Goal: Task Accomplishment & Management: Complete application form

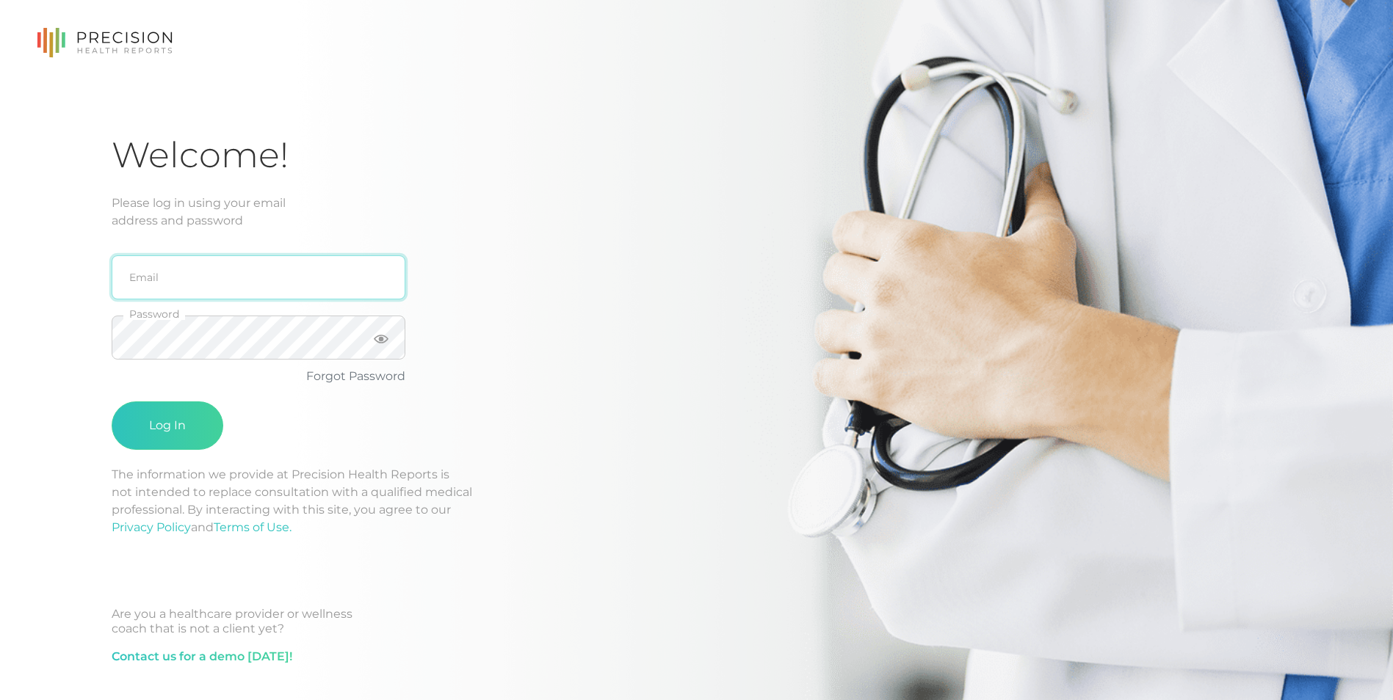
click at [171, 288] on input "email" at bounding box center [259, 277] width 294 height 44
type input "moniquemcninch@icloud.com"
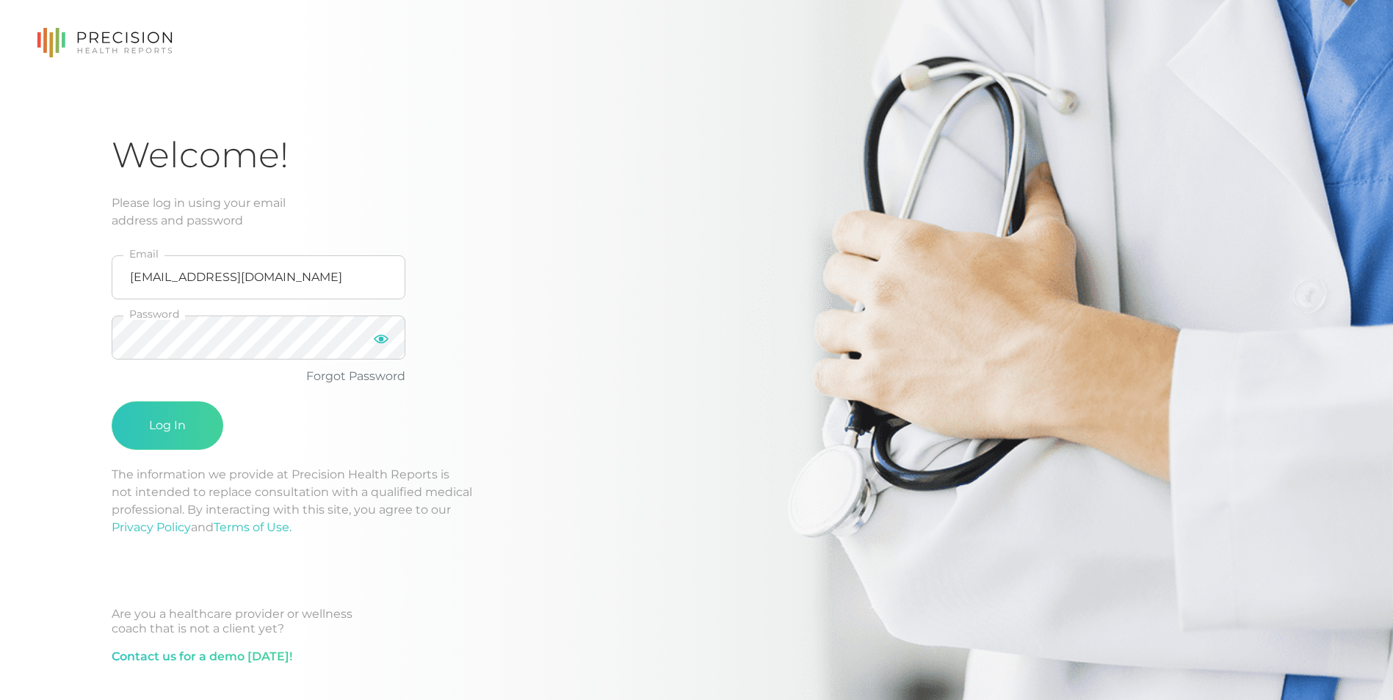
click at [380, 335] on icon at bounding box center [381, 339] width 15 height 9
click at [164, 421] on button "Log In" at bounding box center [168, 426] width 112 height 48
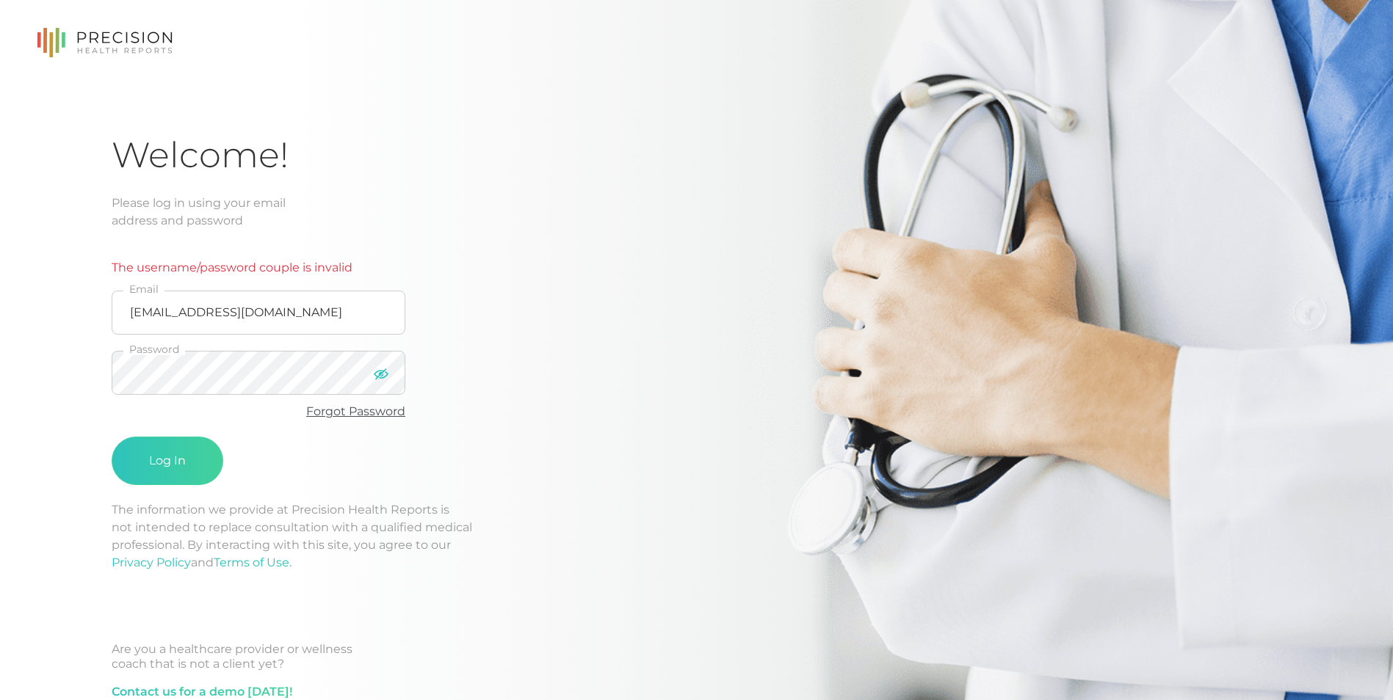
click at [354, 410] on link "Forgot Password" at bounding box center [355, 411] width 99 height 14
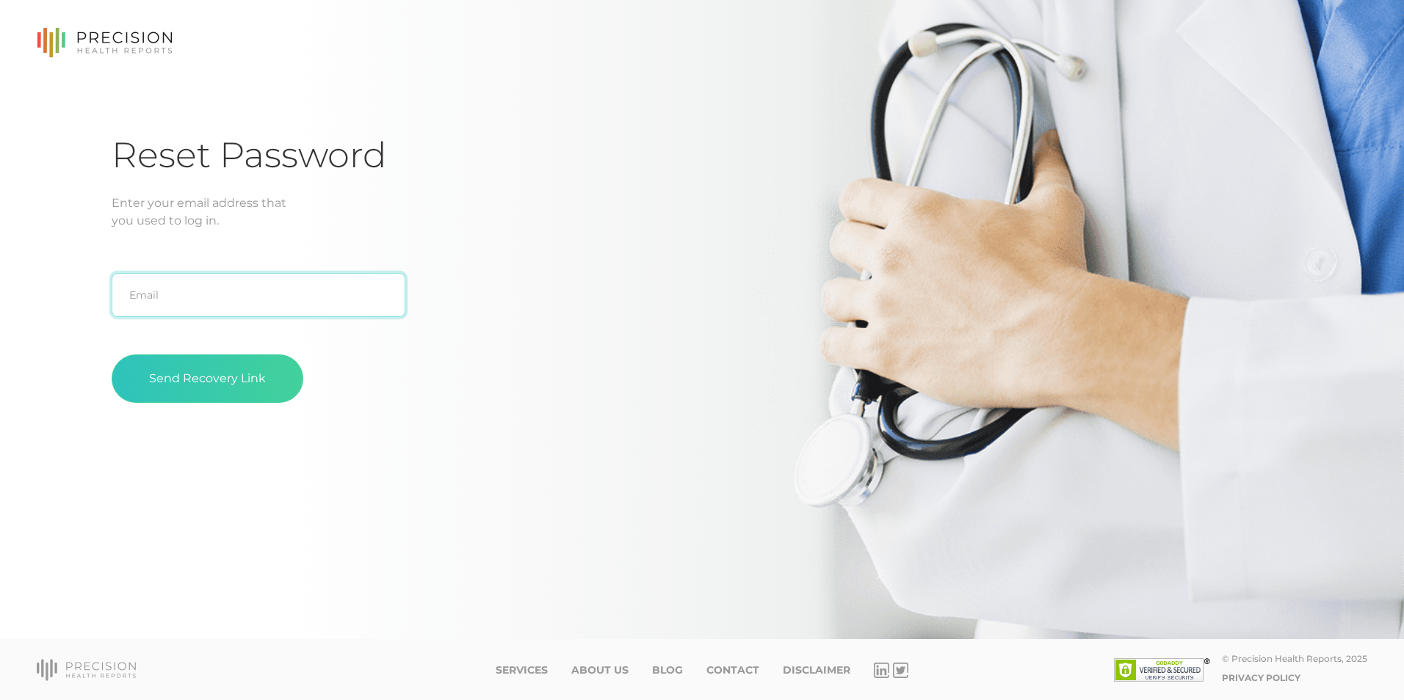
click at [236, 311] on input "text" at bounding box center [259, 295] width 294 height 44
type input "moniquemcninch@icloud.com"
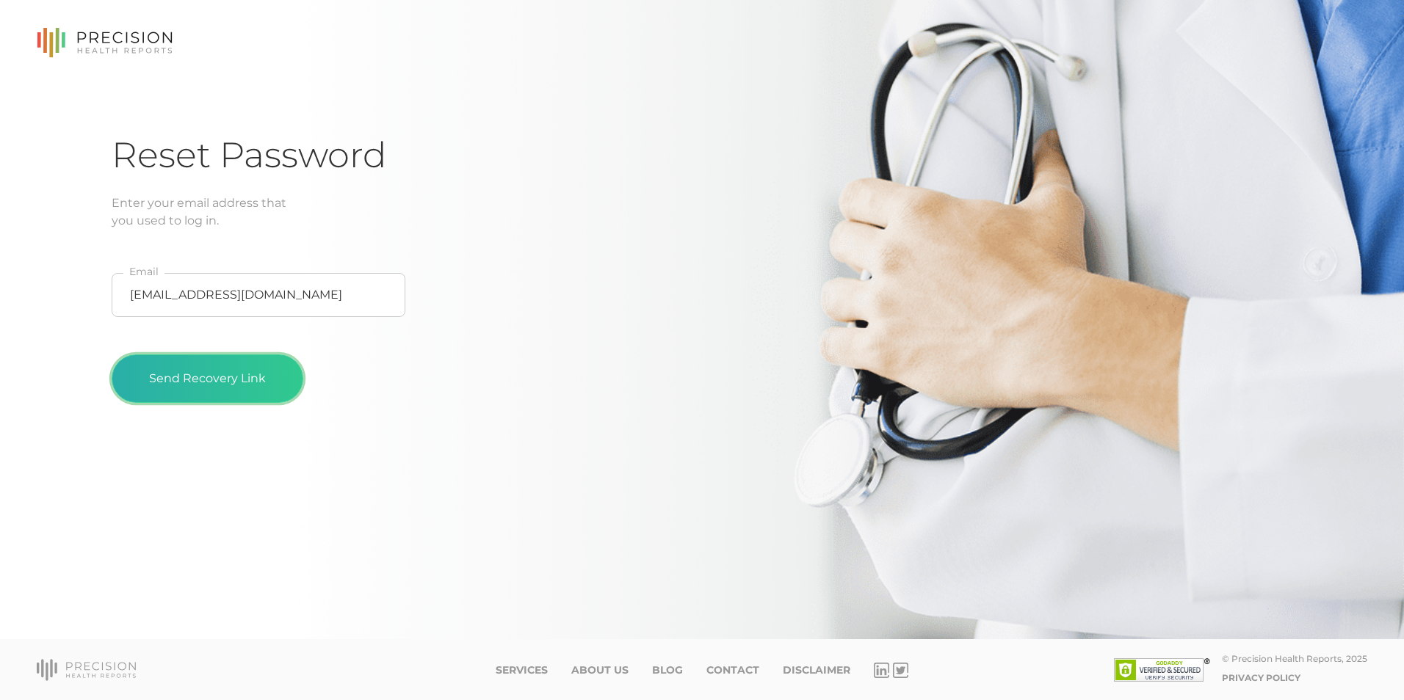
click at [186, 395] on button "Send Recovery Link" at bounding box center [208, 379] width 192 height 48
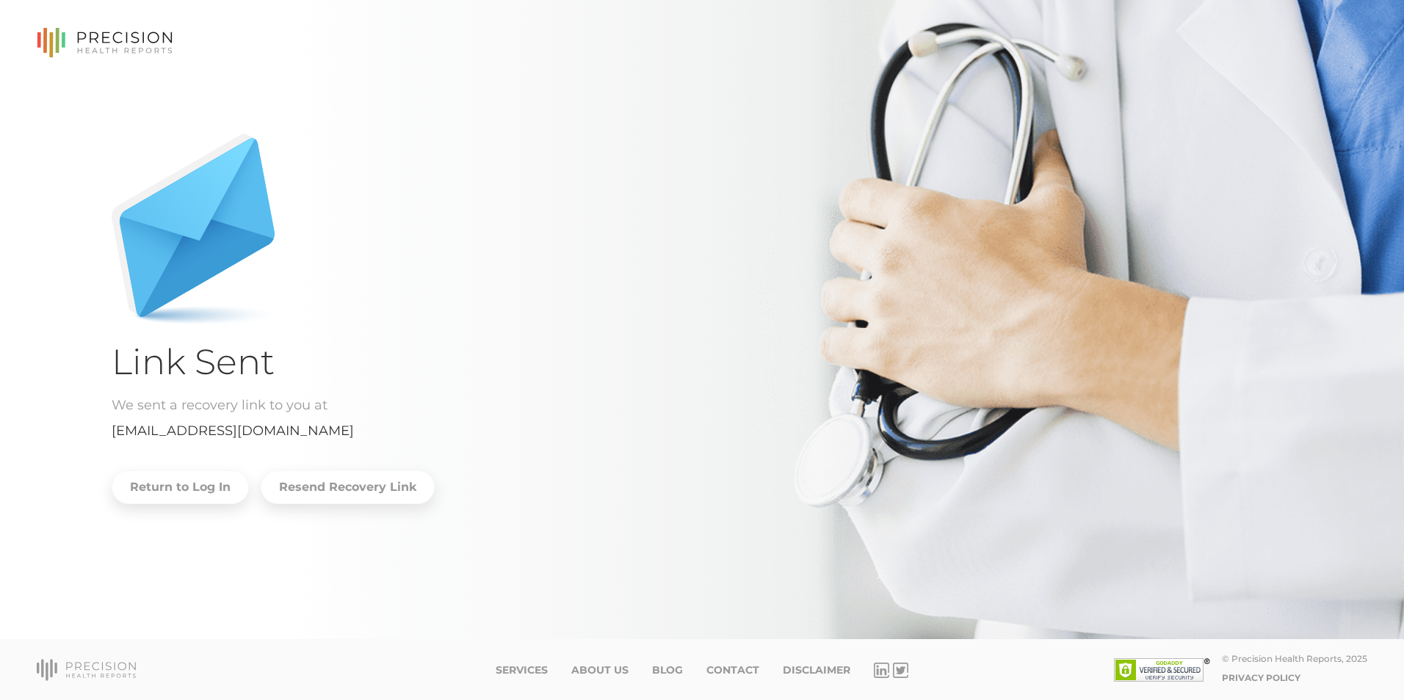
click at [1219, 31] on div at bounding box center [702, 33] width 1404 height 66
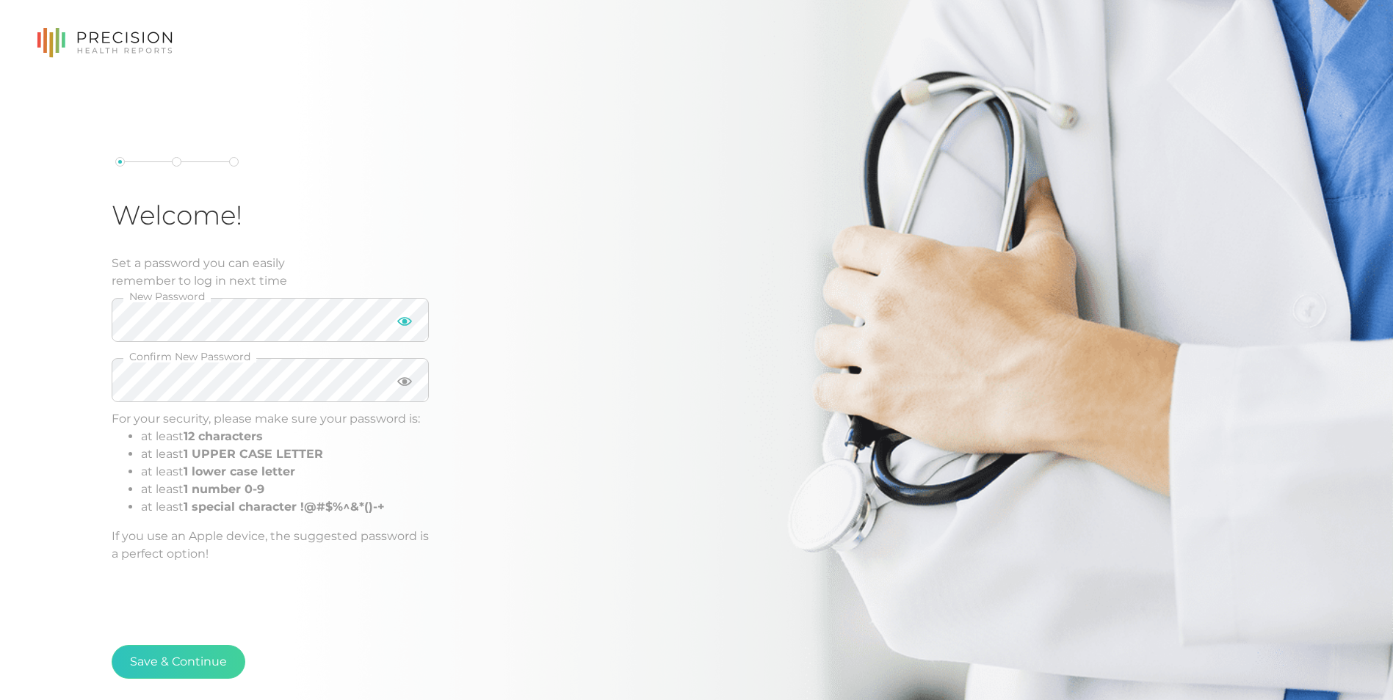
click at [400, 317] on icon at bounding box center [404, 321] width 15 height 15
click at [406, 379] on icon at bounding box center [404, 381] width 15 height 9
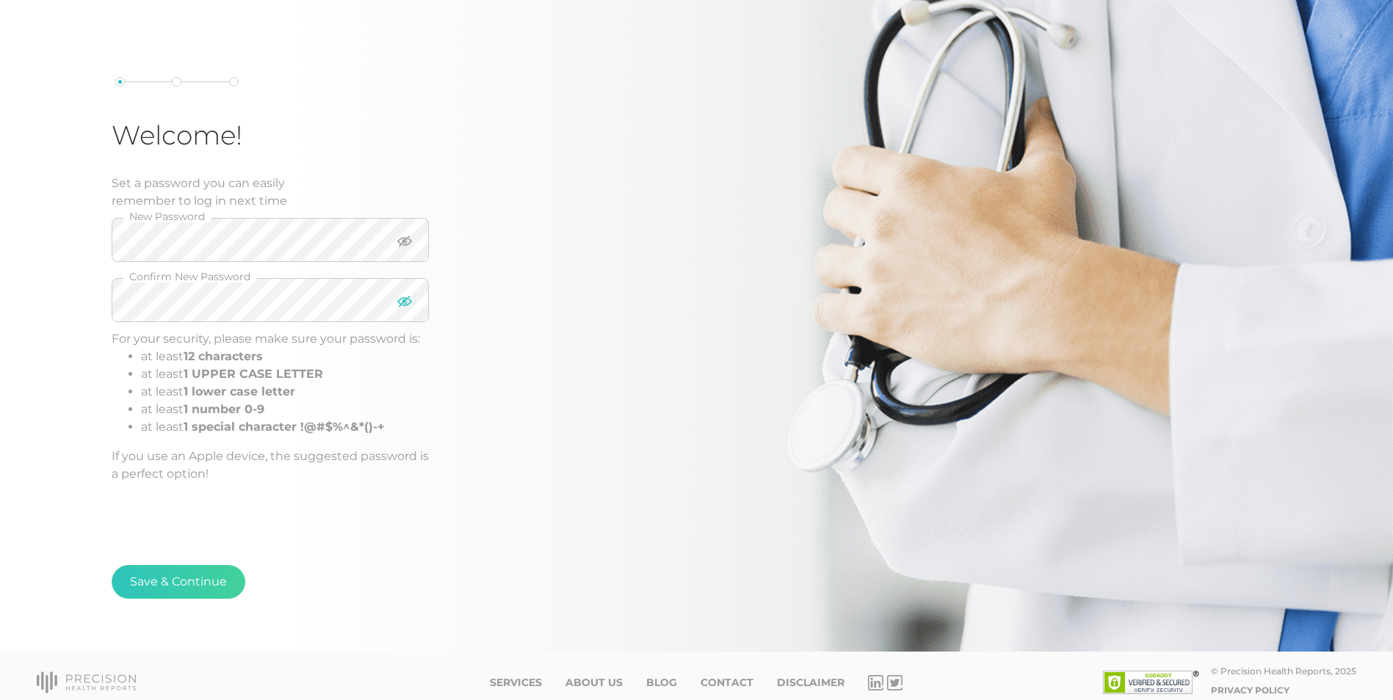
scroll to position [92, 0]
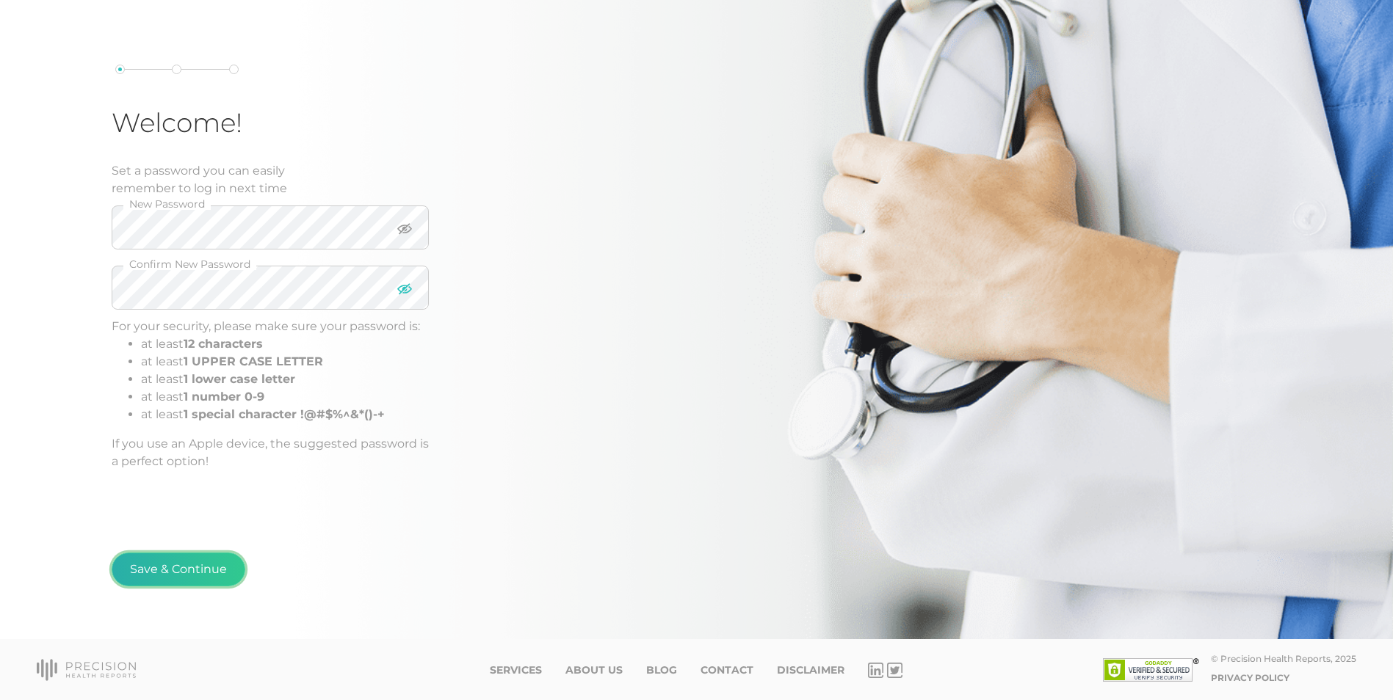
click at [197, 574] on button "Save & Continue" at bounding box center [179, 570] width 134 height 34
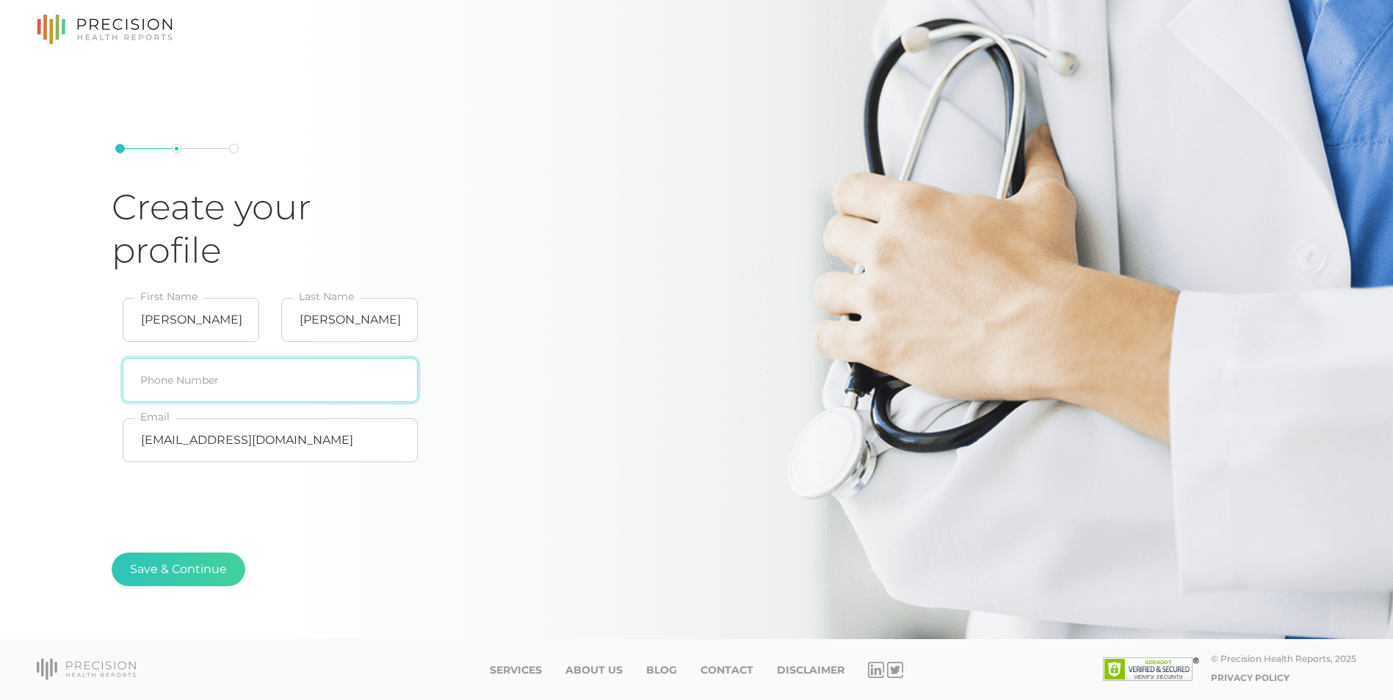
click at [181, 389] on input "text" at bounding box center [270, 380] width 295 height 44
type input "214-862-0299"
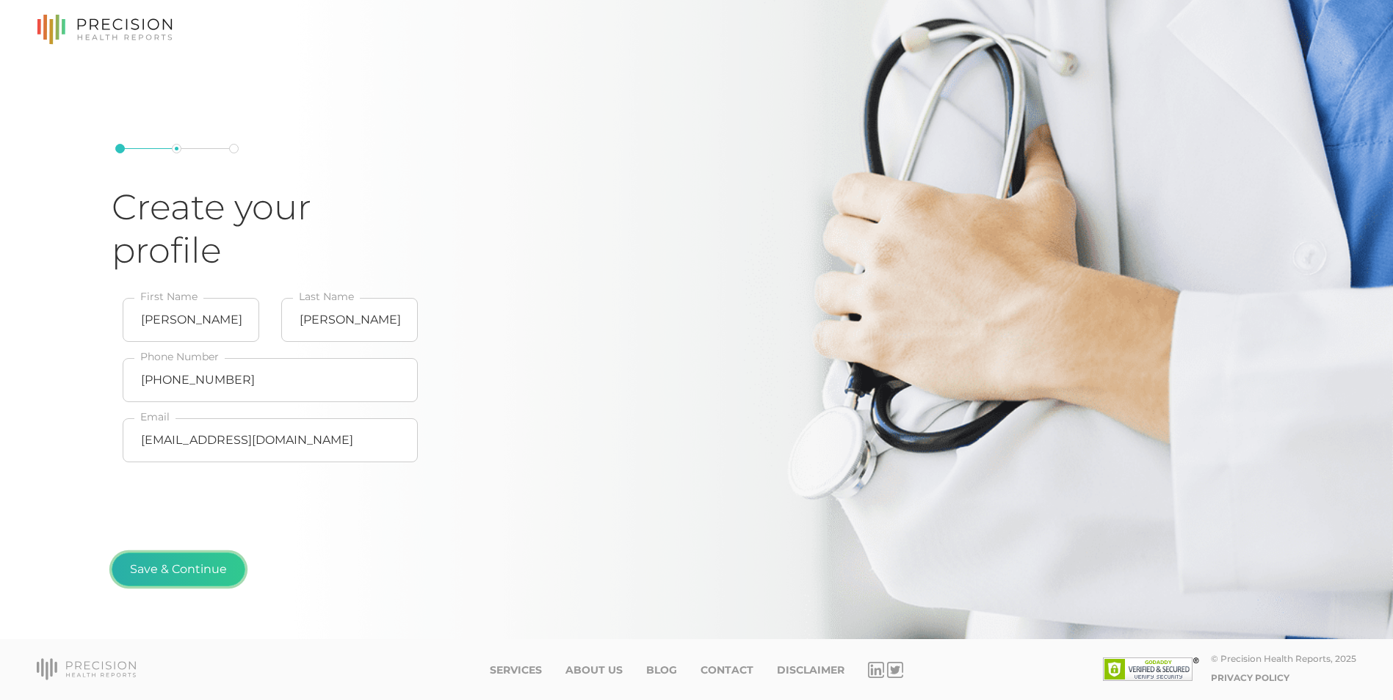
click at [178, 567] on button "Save & Continue" at bounding box center [179, 570] width 134 height 34
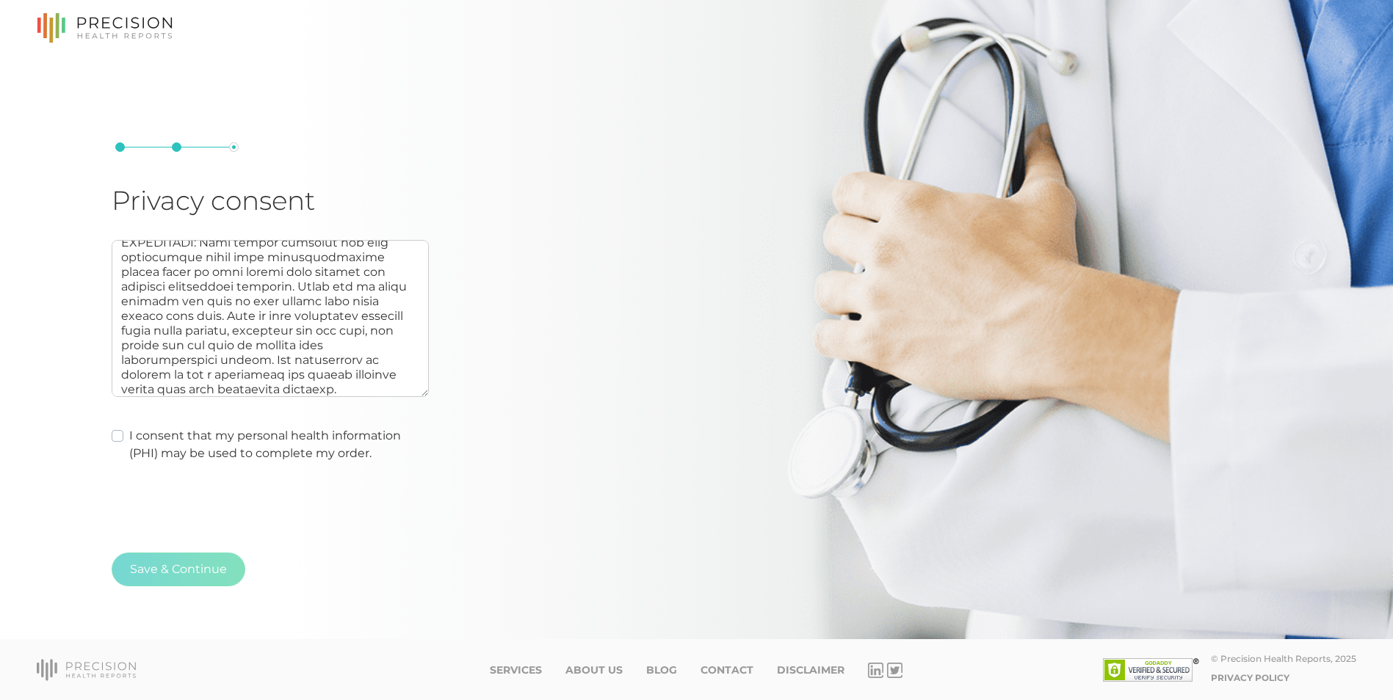
scroll to position [294, 0]
click at [111, 438] on div "Privacy consent I consent that my personal health information (PHI) may be used…" at bounding box center [696, 312] width 1393 height 654
click at [129, 435] on label "I consent that my personal health information (PHI) may be used to complete my …" at bounding box center [278, 444] width 299 height 35
click at [114, 435] on input "I consent that my personal health information (PHI) may be used to complete my …" at bounding box center [118, 434] width 12 height 15
checkbox input "true"
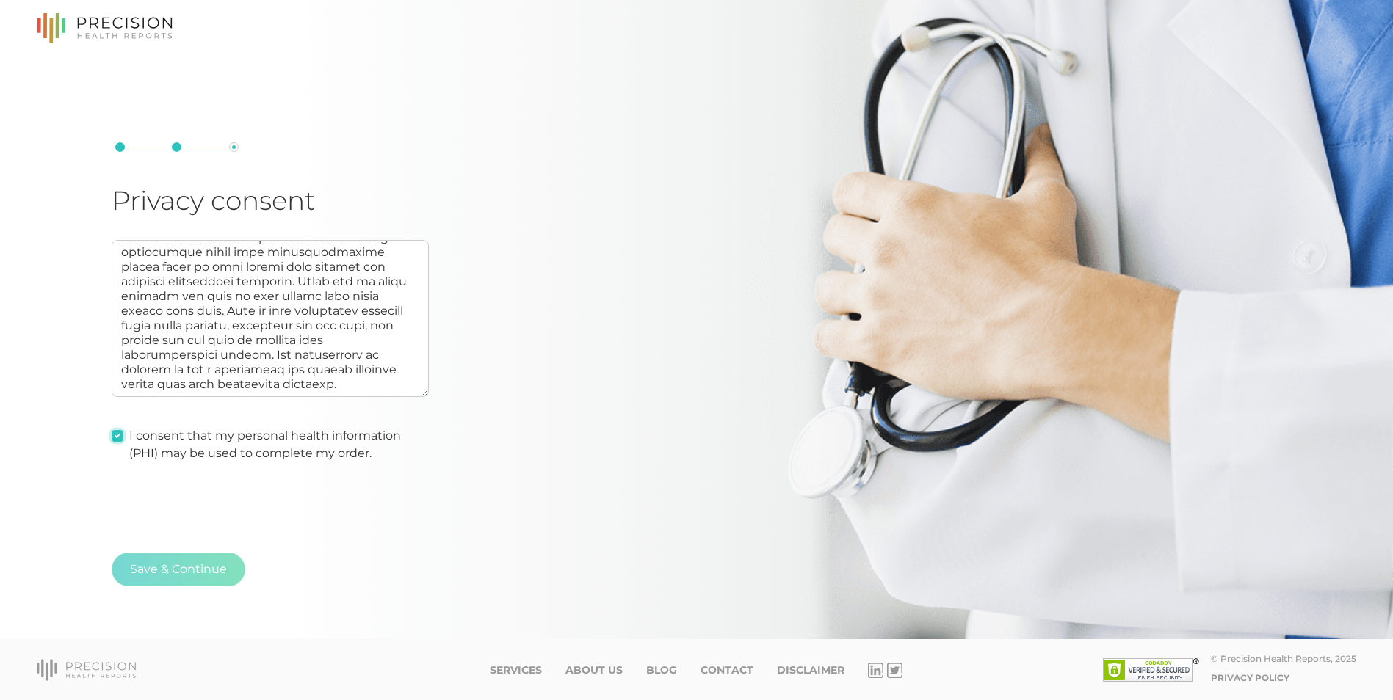
type textarea "AUTHORIZATION: I hereby consent to and authorize Precision Health Reports, the …"
click at [146, 568] on button "Save & Continue" at bounding box center [179, 570] width 134 height 34
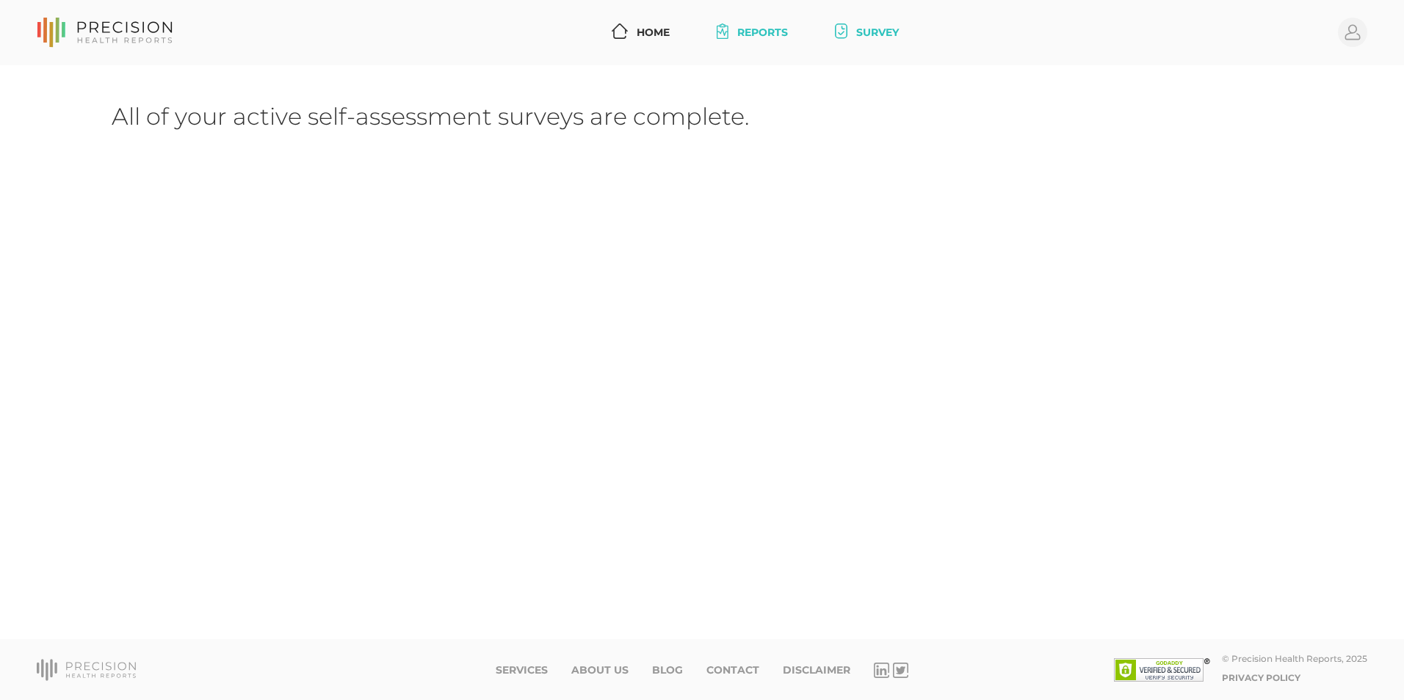
click at [747, 29] on link "Reports" at bounding box center [752, 32] width 83 height 27
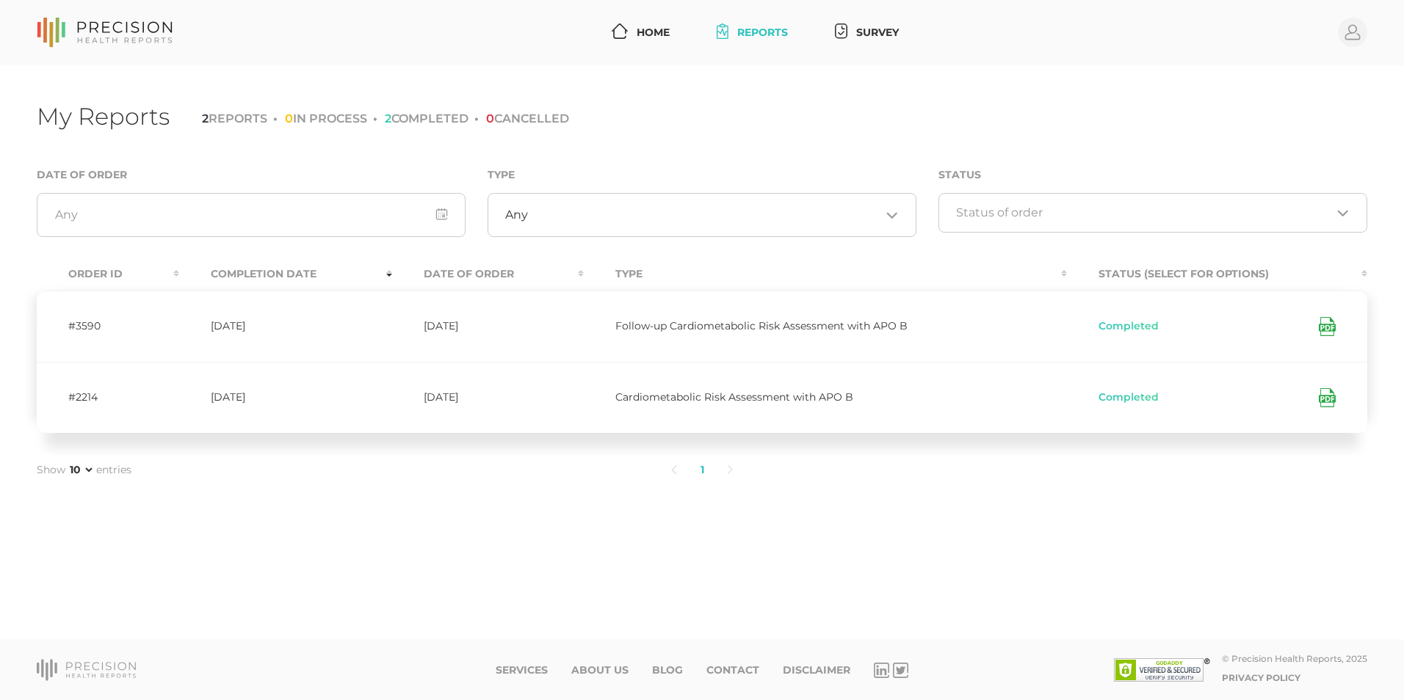
click at [1334, 401] on icon at bounding box center [1326, 397] width 17 height 19
click at [1327, 326] on icon at bounding box center [1326, 326] width 17 height 19
click at [1330, 322] on icon at bounding box center [1326, 326] width 17 height 19
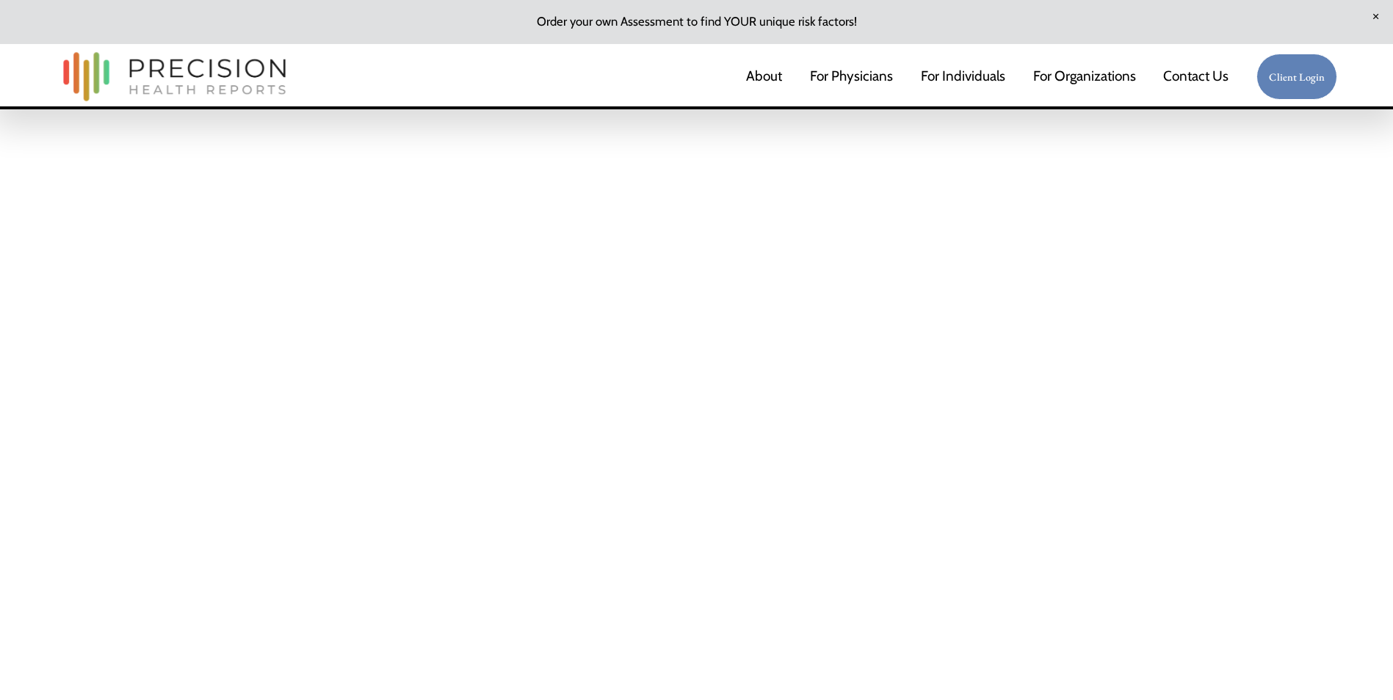
scroll to position [2716, 0]
